Goal: Task Accomplishment & Management: Use online tool/utility

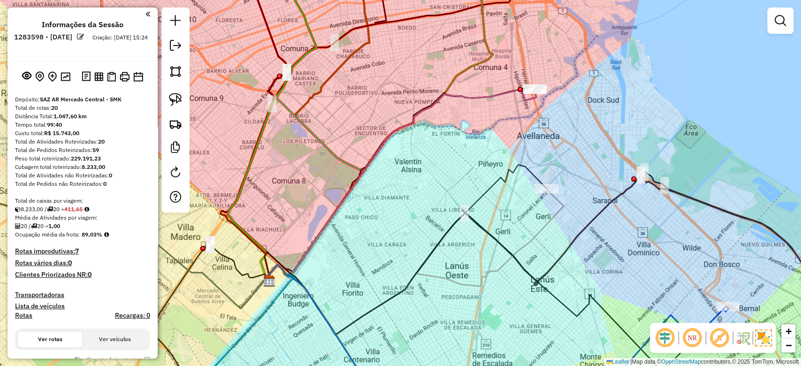
click at [464, 143] on div "Janela de atendimento Grade de atendimento Capacidade Transportadoras Veículos …" at bounding box center [400, 183] width 801 height 366
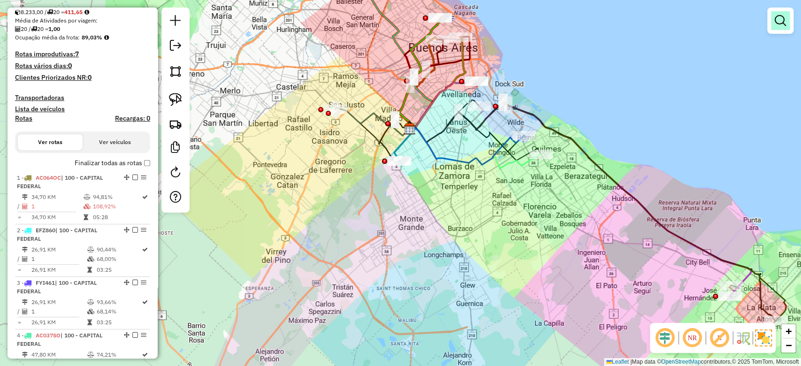
click at [782, 22] on em at bounding box center [779, 20] width 11 height 11
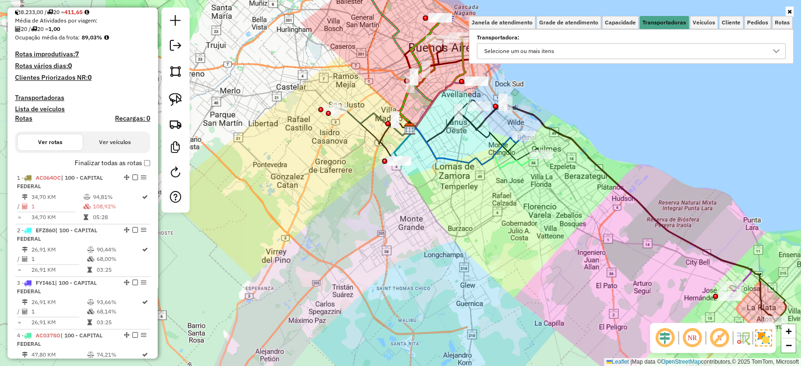
click at [587, 45] on div "Selecione um ou mais itens" at bounding box center [624, 51] width 286 height 15
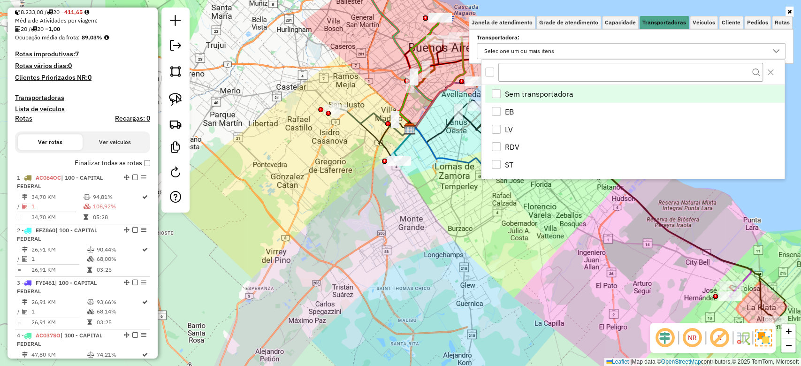
scroll to position [5, 33]
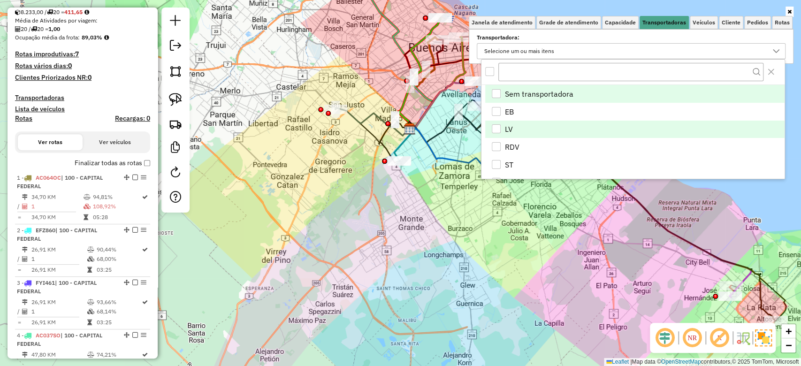
click at [497, 125] on div "LV" at bounding box center [496, 128] width 9 height 9
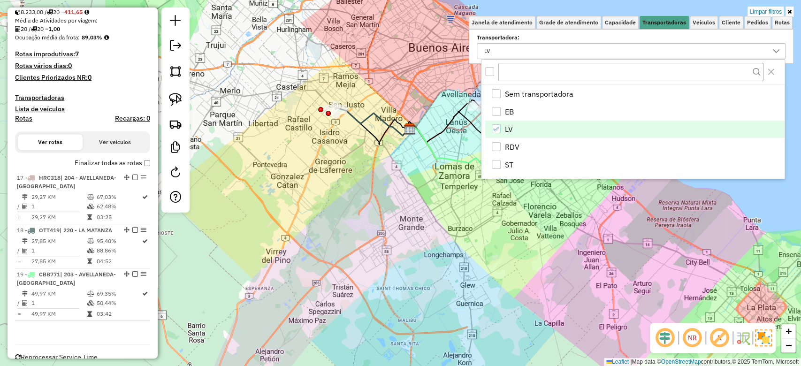
click at [384, 175] on div "Limpar filtros Janela de atendimento Grade de atendimento Capacidade Transporta…" at bounding box center [400, 183] width 801 height 366
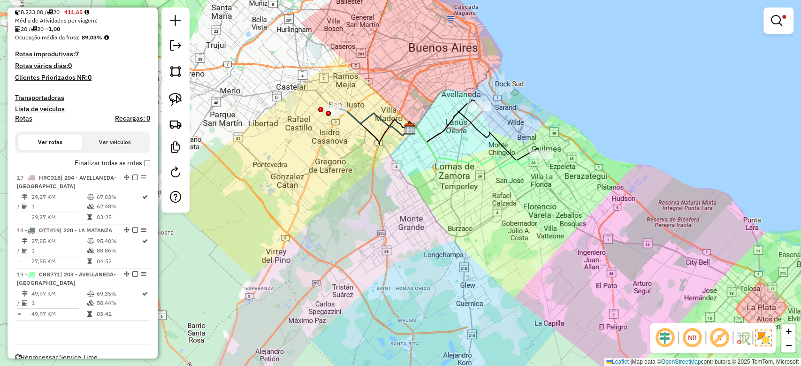
click at [472, 119] on icon at bounding box center [474, 135] width 133 height 49
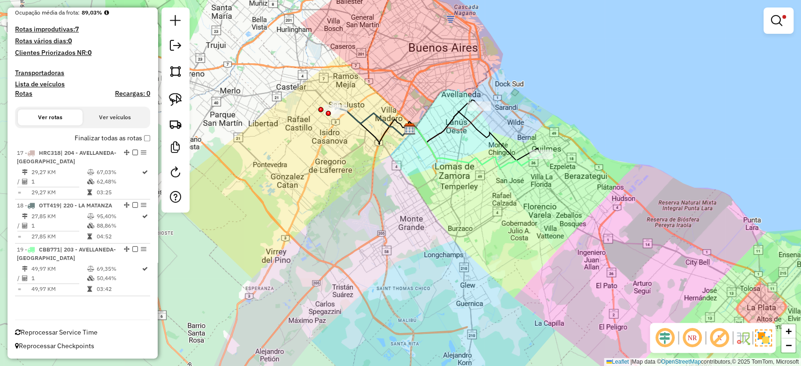
select select "**********"
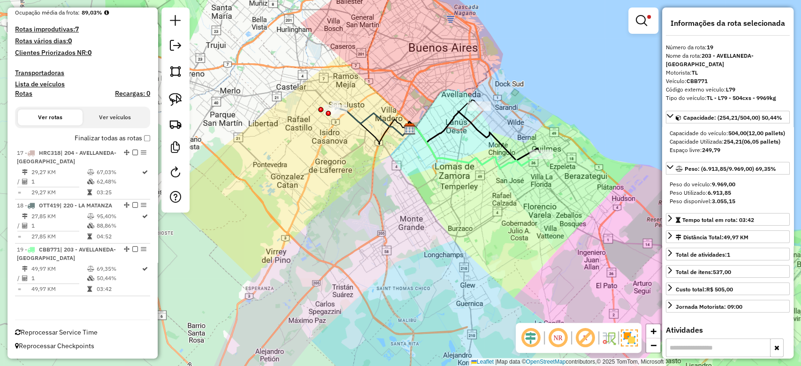
click at [522, 165] on icon at bounding box center [475, 147] width 132 height 44
click at [515, 163] on icon at bounding box center [475, 147] width 132 height 44
click at [507, 161] on icon at bounding box center [475, 147] width 132 height 44
click at [498, 190] on div "Limpar filtros Janela de atendimento Grade de atendimento Capacidade Transporta…" at bounding box center [400, 183] width 801 height 366
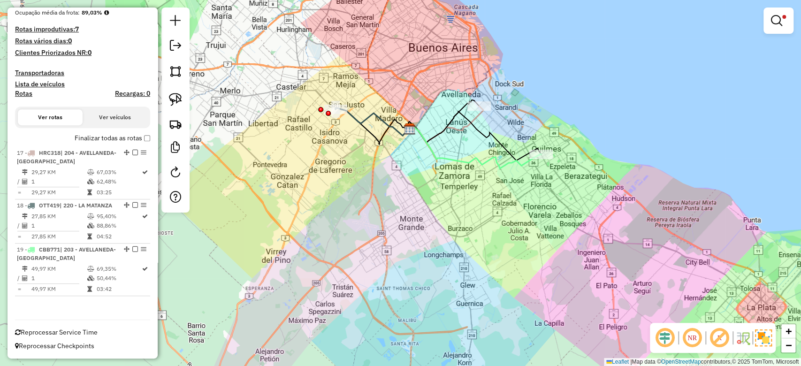
click at [494, 167] on icon at bounding box center [475, 147] width 132 height 44
select select "**********"
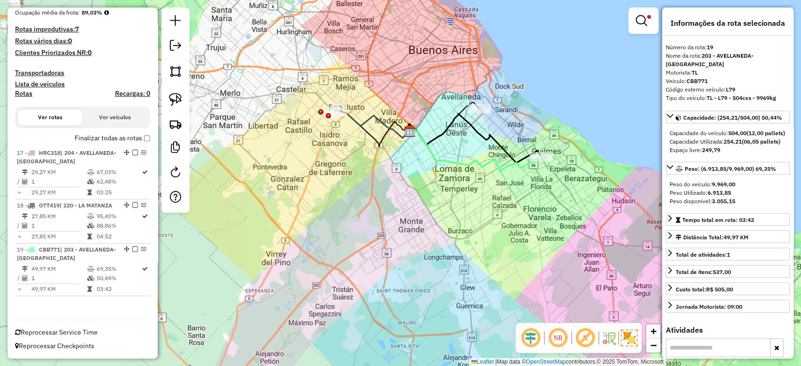
drag, startPoint x: 476, startPoint y: 175, endPoint x: 517, endPoint y: 244, distance: 80.4
click at [517, 244] on div "Limpar filtros Janela de atendimento Grade de atendimento Capacidade Transporta…" at bounding box center [400, 183] width 801 height 366
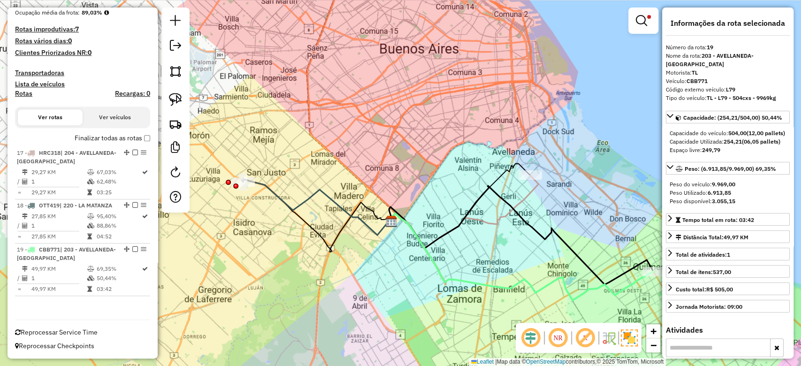
click at [523, 197] on icon at bounding box center [464, 211] width 148 height 73
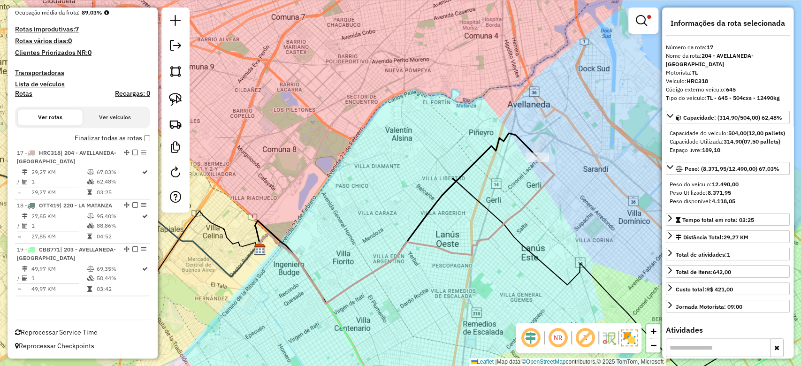
click at [536, 205] on div "Limpar filtros Janela de atendimento Grade de atendimento Capacidade Transporta…" at bounding box center [400, 183] width 801 height 366
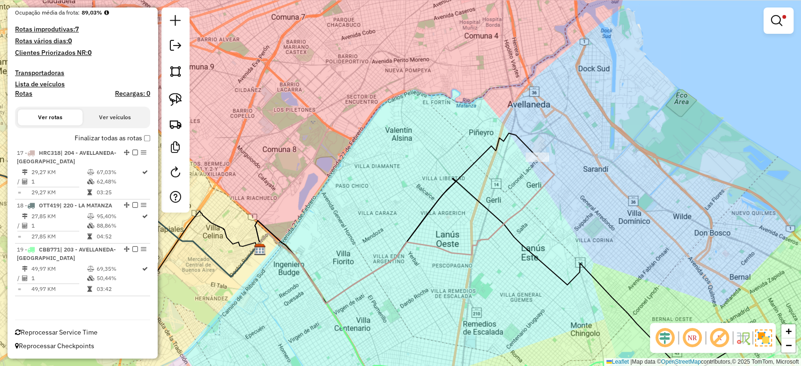
click at [532, 199] on icon at bounding box center [405, 230] width 297 height 146
select select "**********"
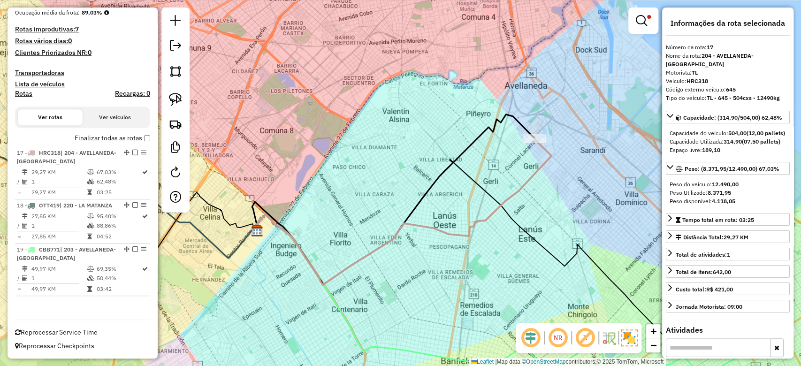
drag, startPoint x: 539, startPoint y: 221, endPoint x: 541, endPoint y: 184, distance: 37.6
click at [537, 201] on div "Limpar filtros Janela de atendimento Grade de atendimento Capacidade Transporta…" at bounding box center [400, 183] width 801 height 366
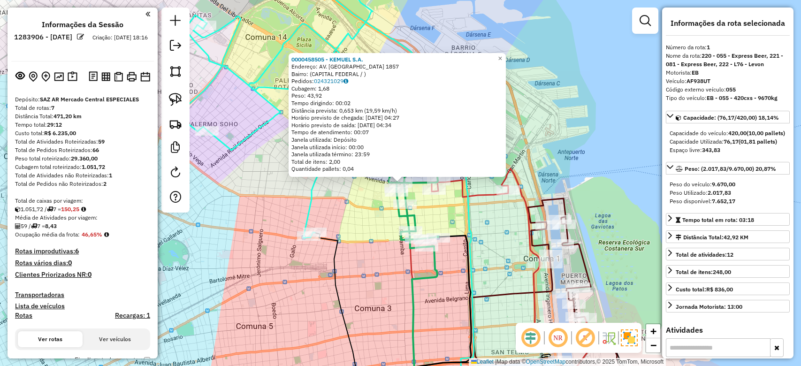
click at [245, 222] on div "0000458505 - [PERSON_NAME]: AV. SANTA FE 1857 Bairro: (CAPITAL FEDERAL / ) Pedi…" at bounding box center [400, 183] width 801 height 366
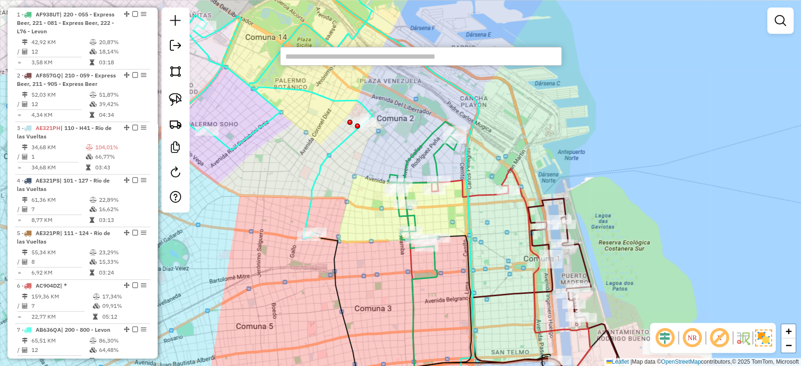
paste input "*****"
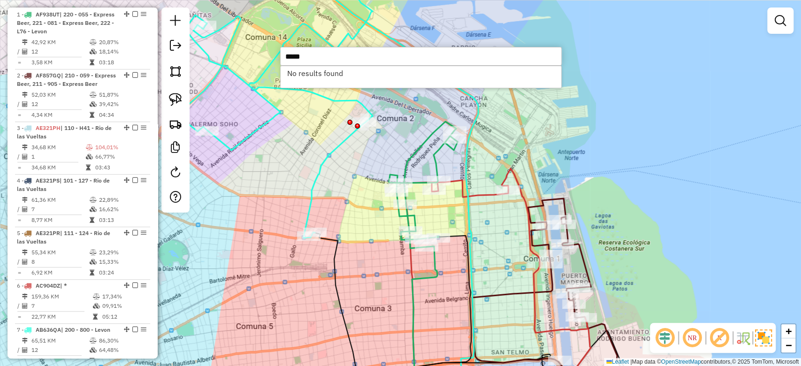
type input "*****"
click at [291, 208] on div "Janela de atendimento Grade de atendimento Capacidade Transportadoras Veículos …" at bounding box center [400, 183] width 801 height 366
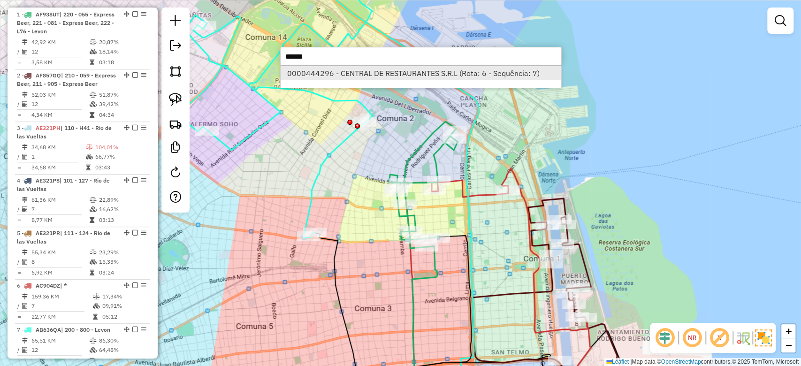
type input "******"
click at [386, 70] on li "0000444296 - CENTRAL DE RESTAURANTES S.R.L (Rota: 6 - Sequência: 7)" at bounding box center [420, 73] width 280 height 14
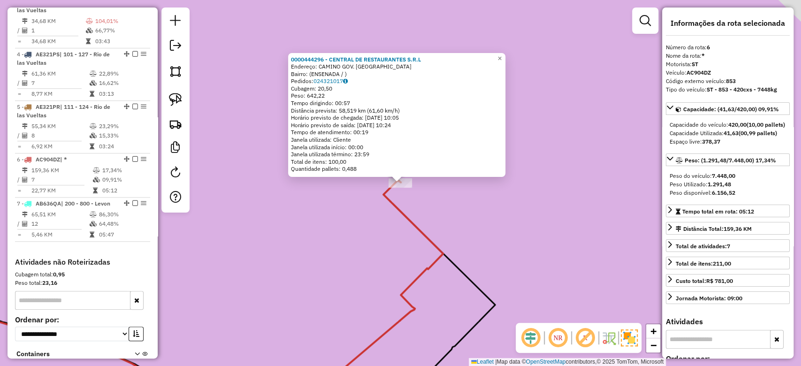
scroll to position [587, 0]
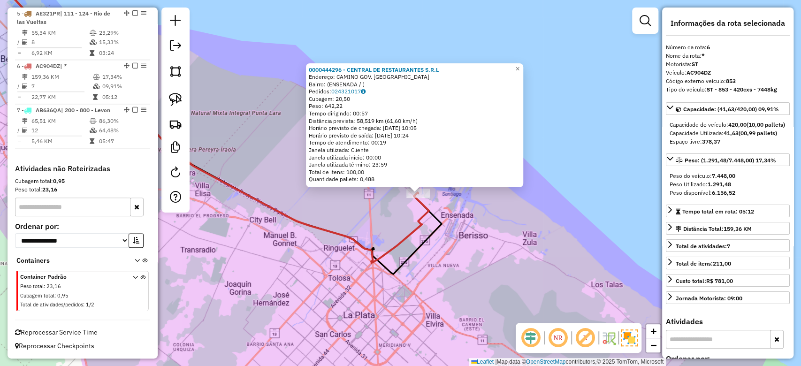
click at [518, 263] on div "0000444296 - CENTRAL DE RESTAURANTES S.R.L Endereço: CAMINO GOV. VERGARA Bairro…" at bounding box center [400, 183] width 801 height 366
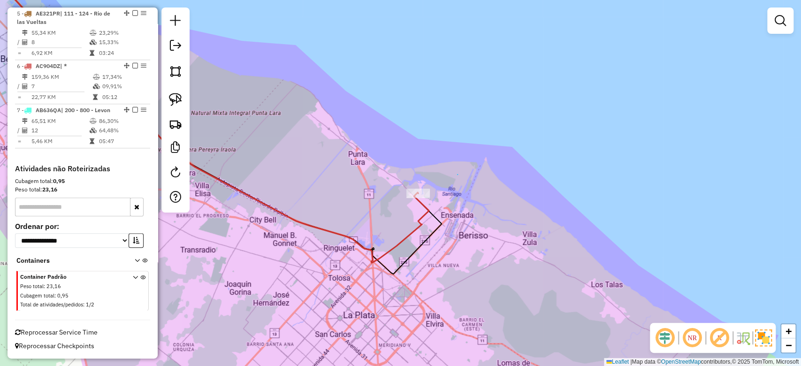
drag, startPoint x: 457, startPoint y: 174, endPoint x: 555, endPoint y: 201, distance: 101.6
click at [555, 201] on div "Janela de atendimento Grade de atendimento Capacidade Transportadoras Veículos …" at bounding box center [400, 183] width 801 height 366
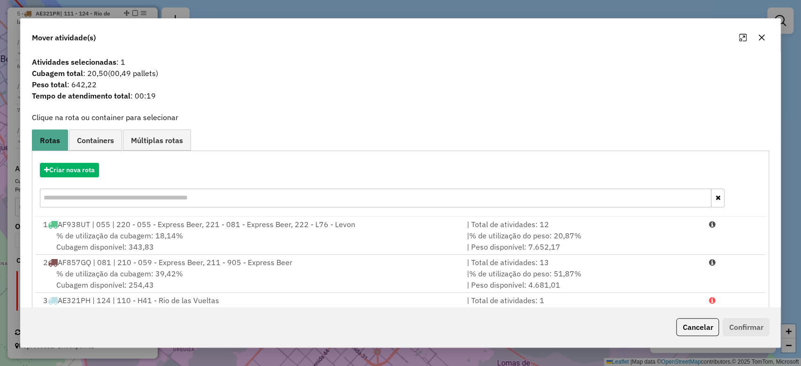
click at [762, 38] on icon "button" at bounding box center [761, 38] width 6 height 6
